Goal: Transaction & Acquisition: Purchase product/service

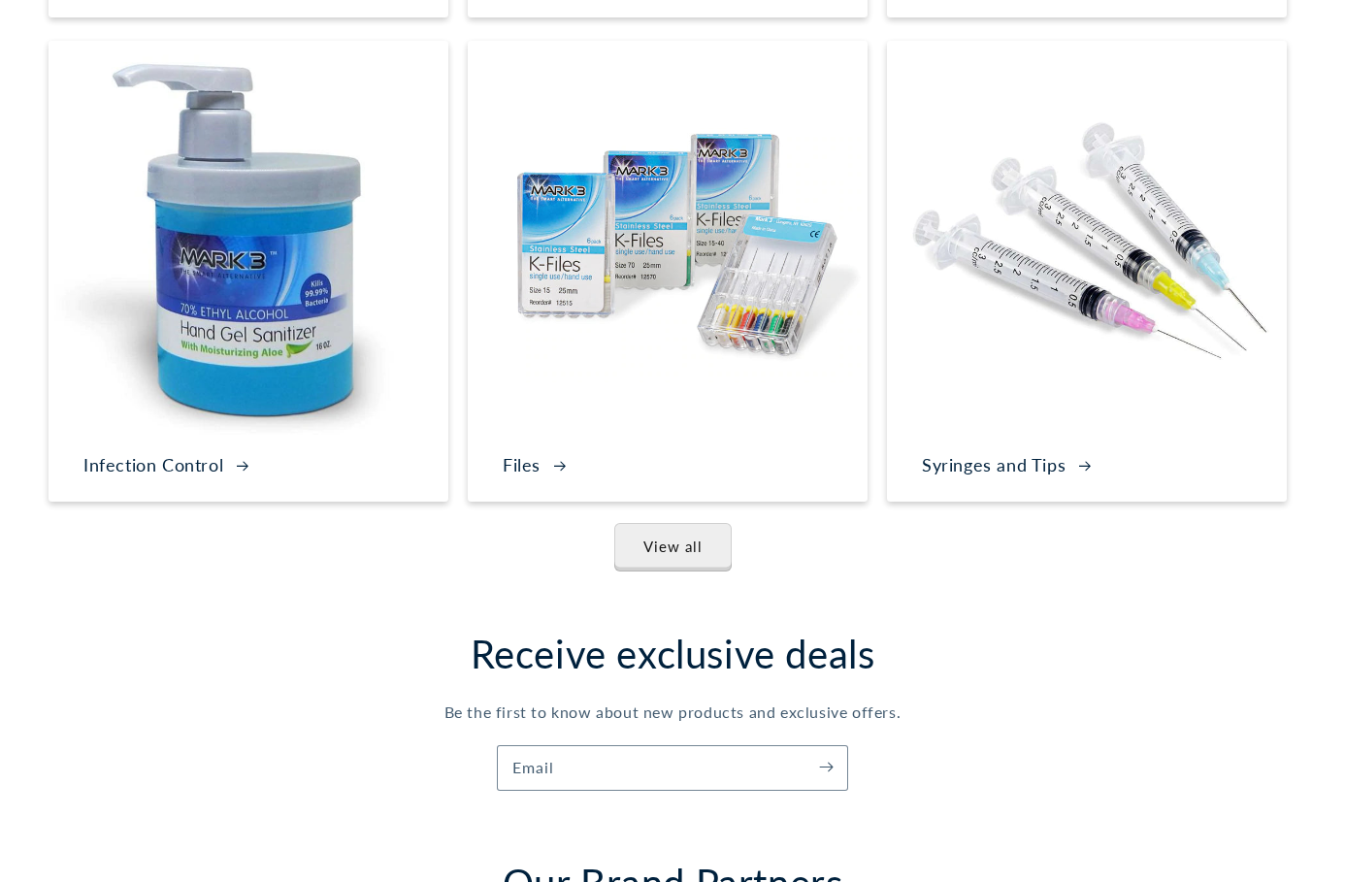
scroll to position [3559, 0]
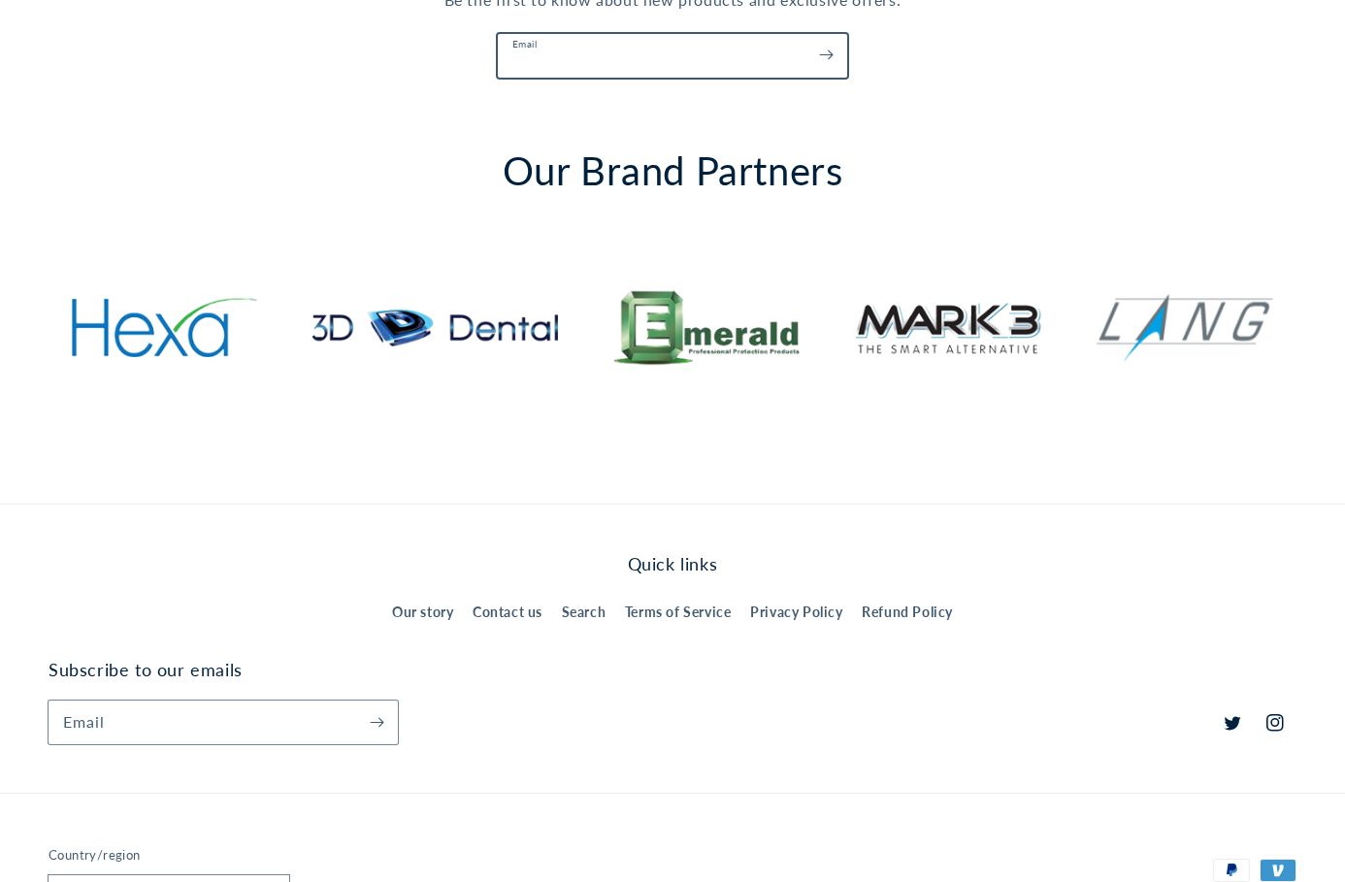
click at [638, 53] on input "Email" at bounding box center [672, 56] width 349 height 44
click at [689, 55] on input "Email" at bounding box center [672, 56] width 349 height 44
type input "**********"
click at [826, 62] on icon "Subscribe" at bounding box center [826, 55] width 15 height 24
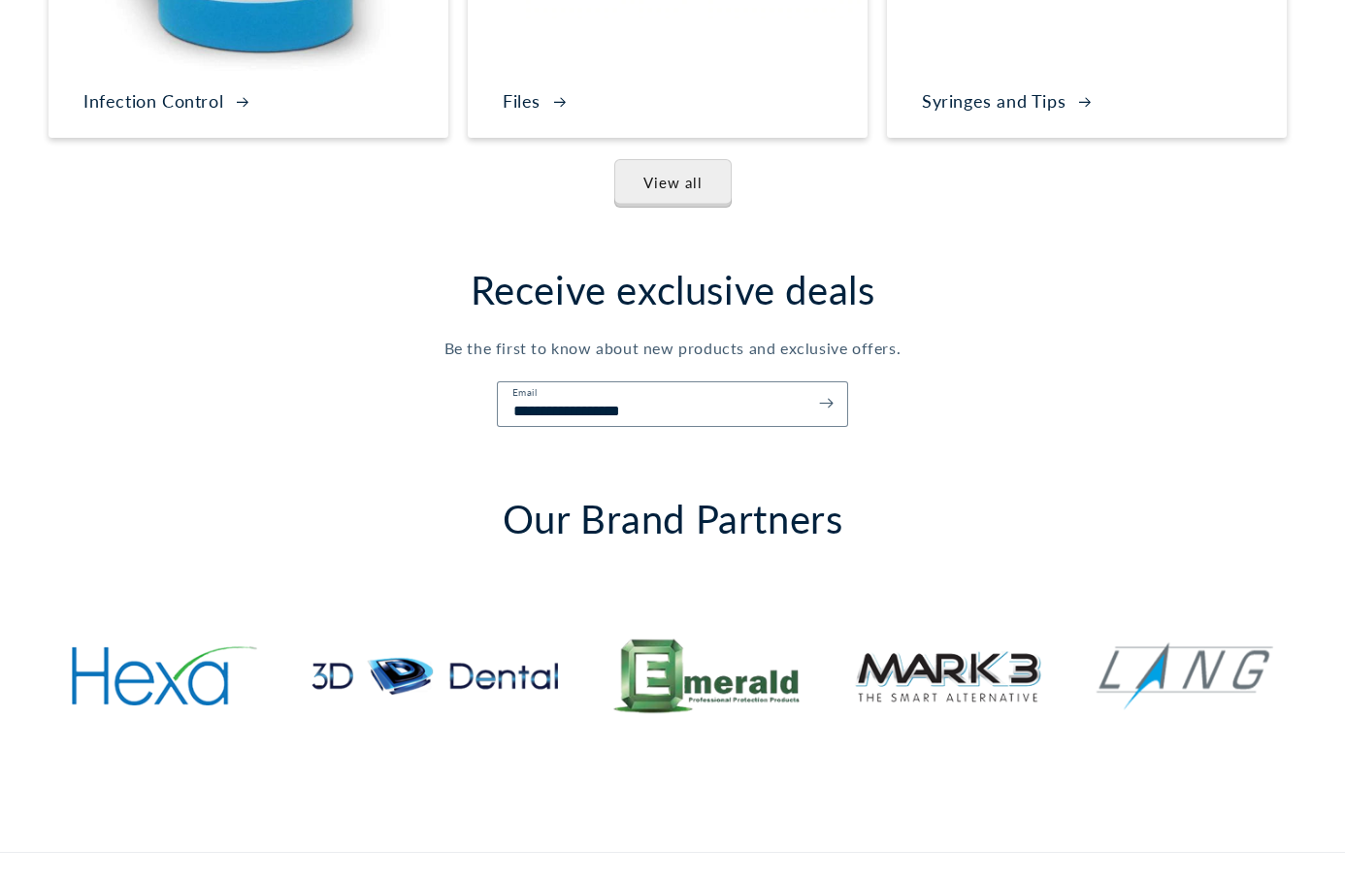
scroll to position [3203, 0]
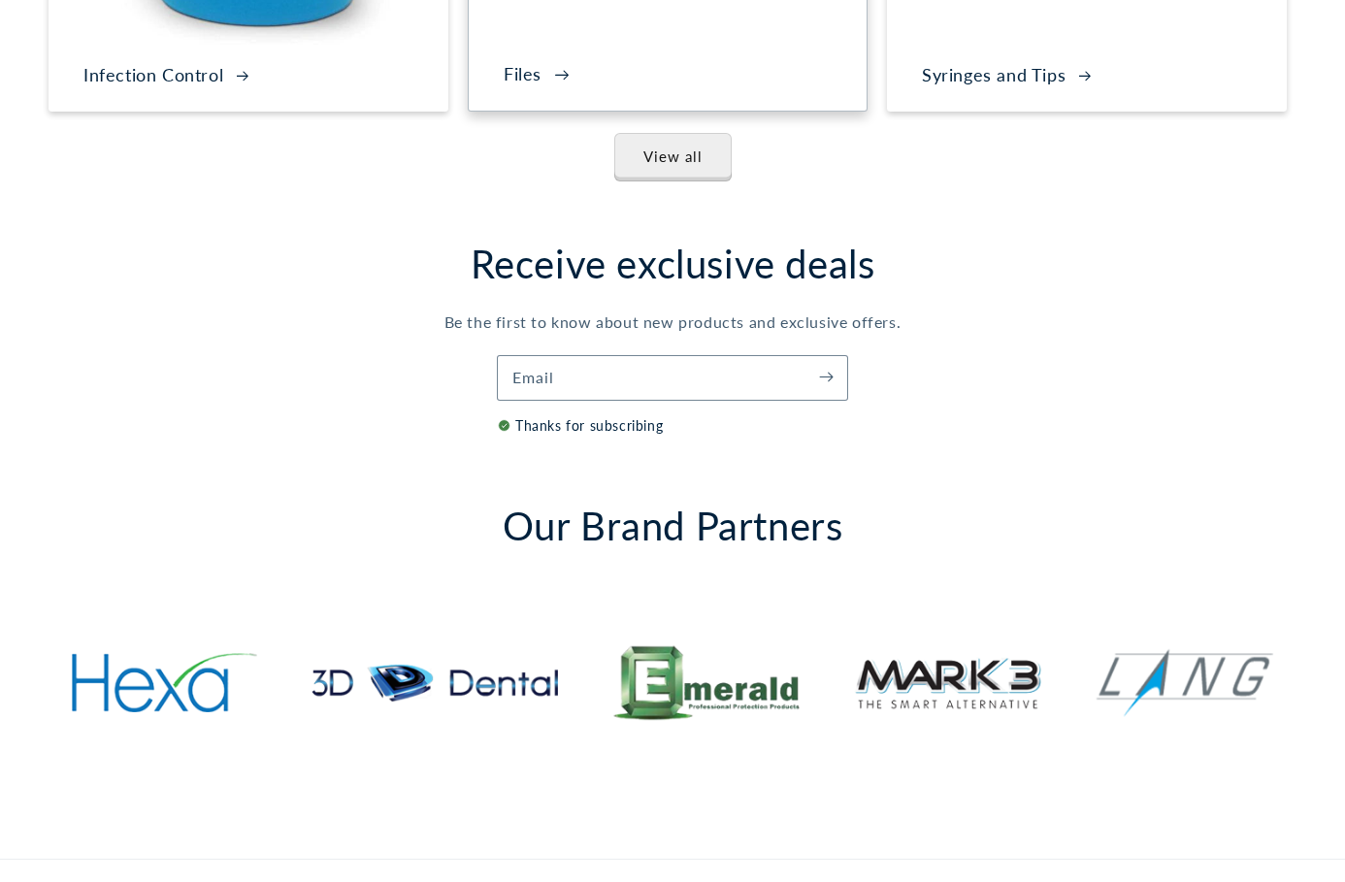
scroll to position [2525, 0]
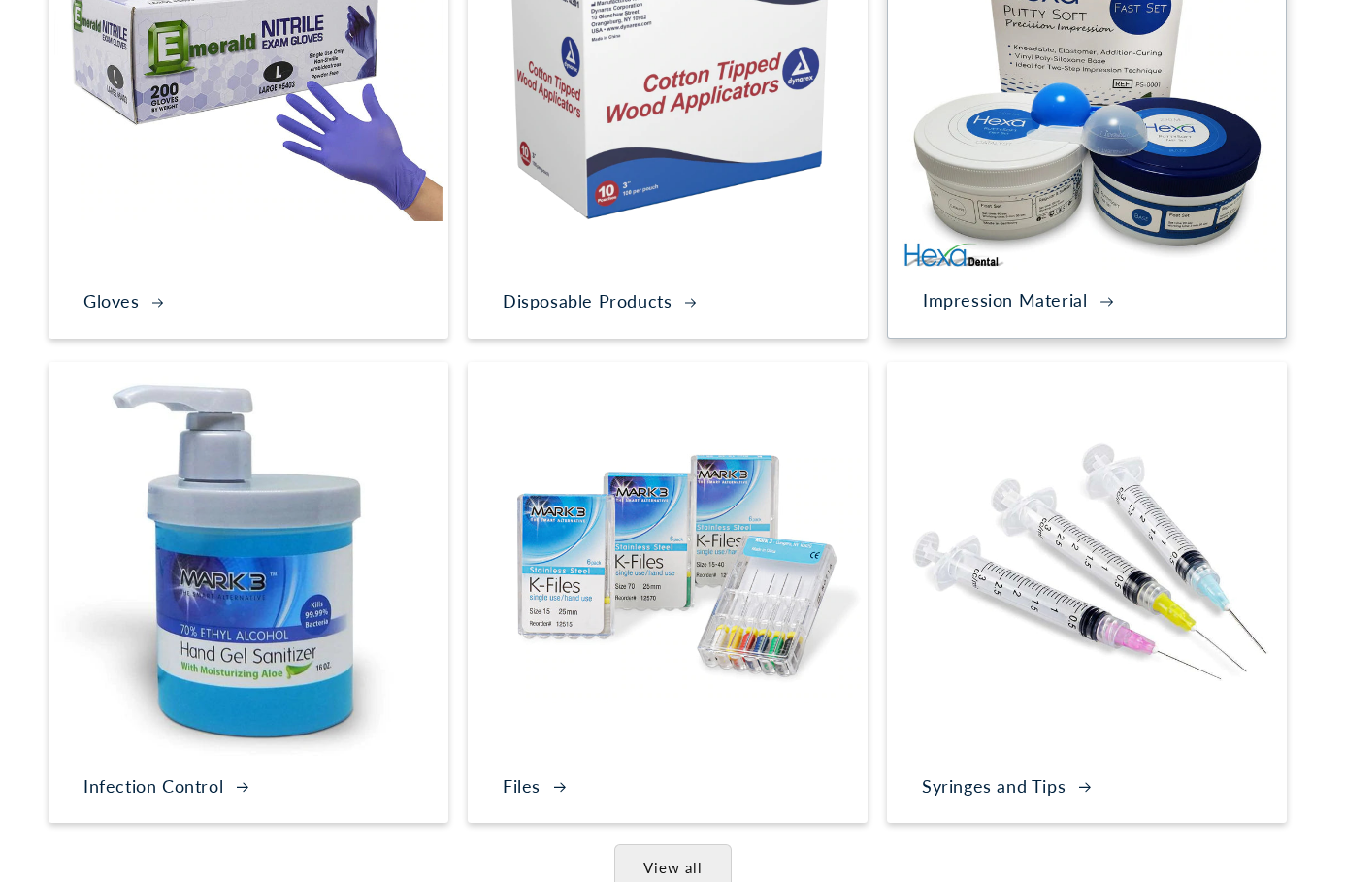
click at [969, 188] on img at bounding box center [1087, 78] width 398 height 398
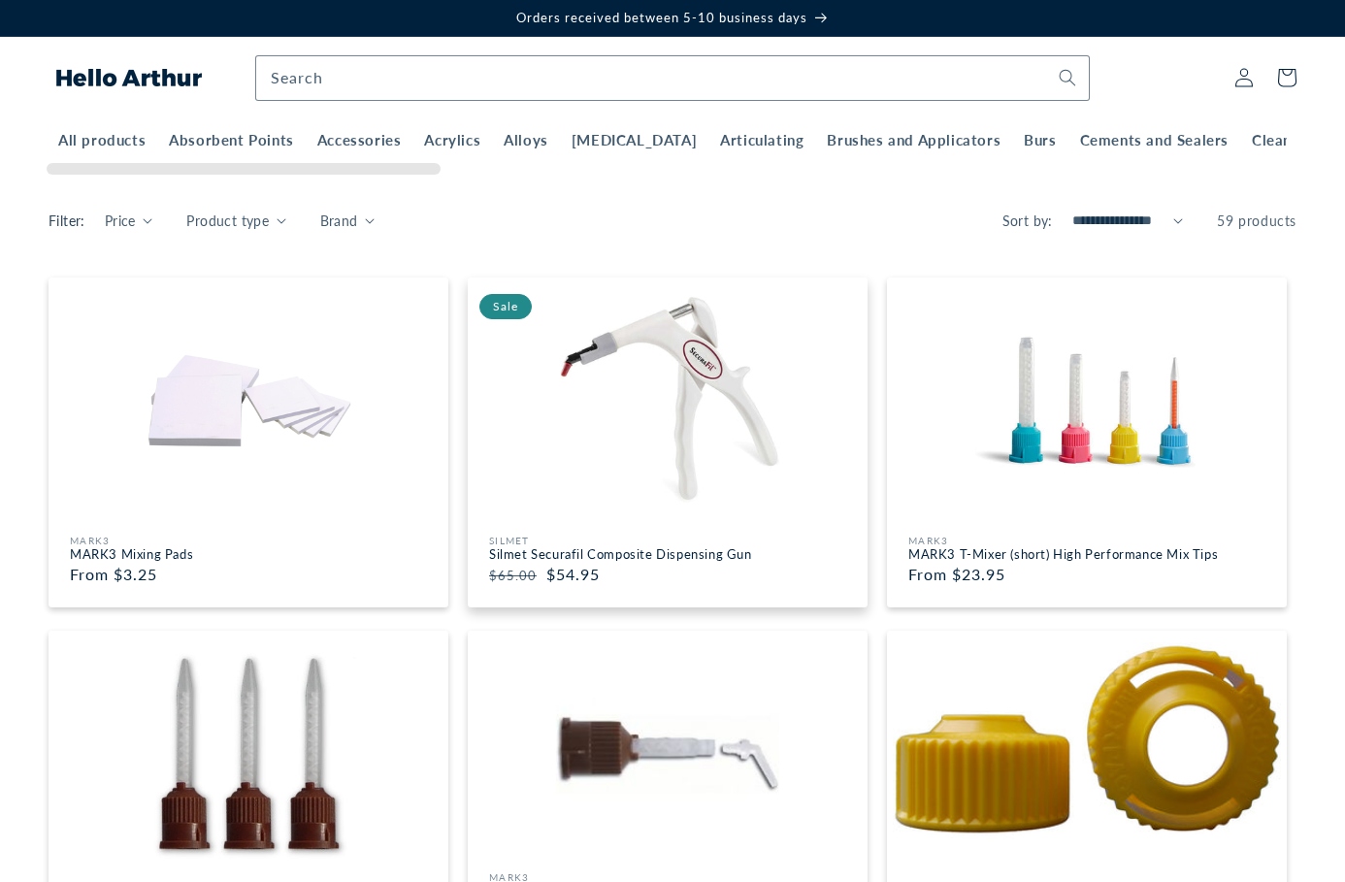
click at [650, 363] on img at bounding box center [668, 400] width 388 height 223
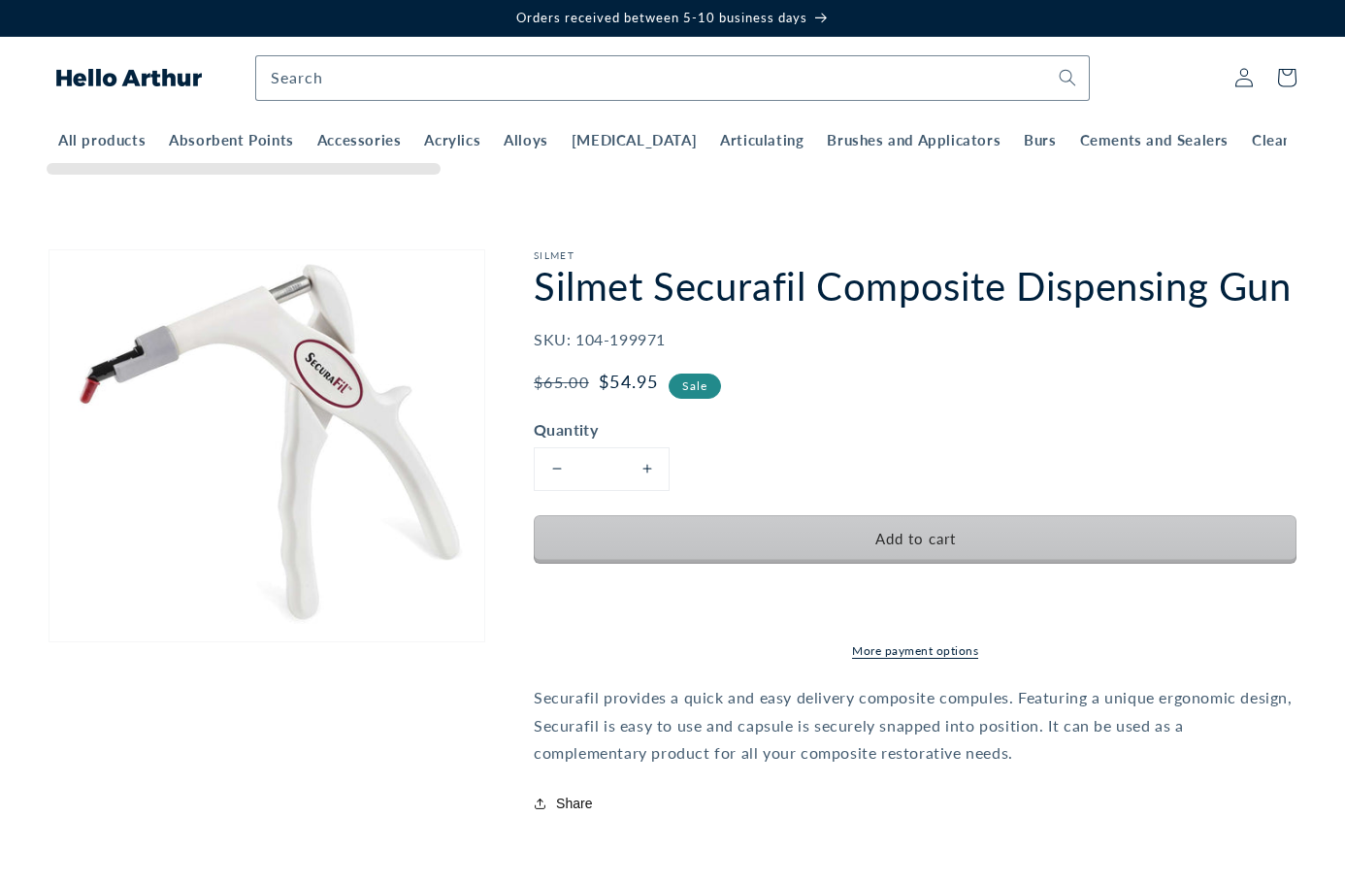
click at [927, 540] on span "Add to cart" at bounding box center [915, 538] width 81 height 17
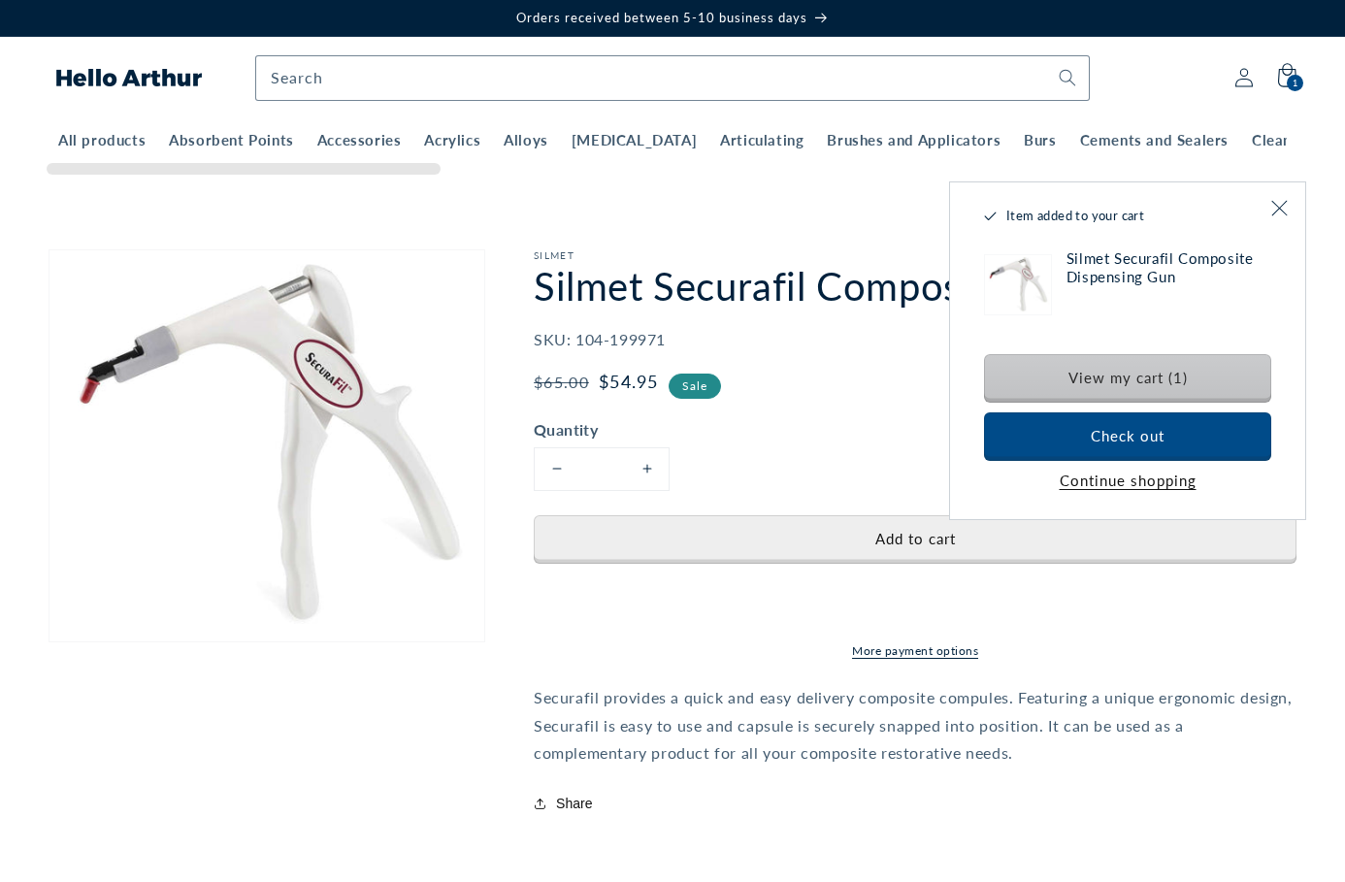
click at [1091, 372] on link "View my cart (1)" at bounding box center [1127, 378] width 287 height 49
